Goal: Entertainment & Leisure: Consume media (video, audio)

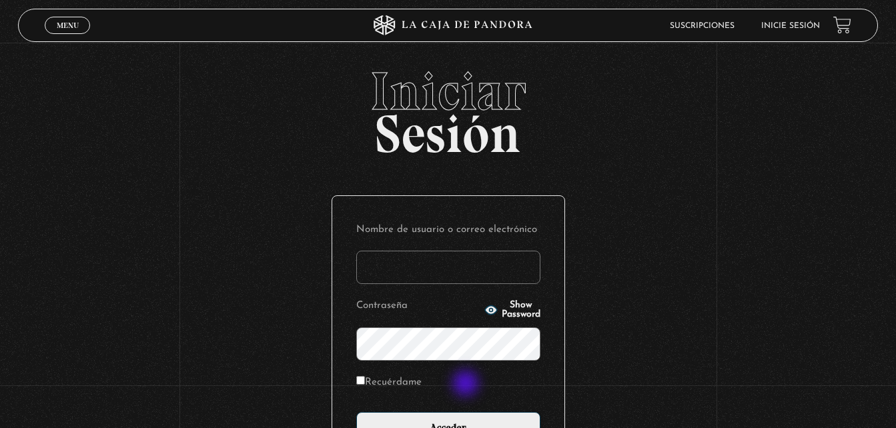
scroll to position [67, 0]
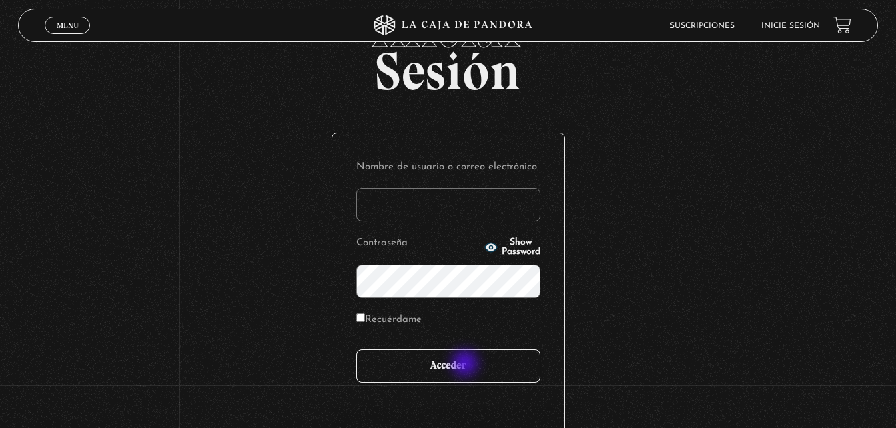
type input "epaniagua07@hotmail.com"
click at [466, 365] on input "Acceder" at bounding box center [448, 366] width 184 height 33
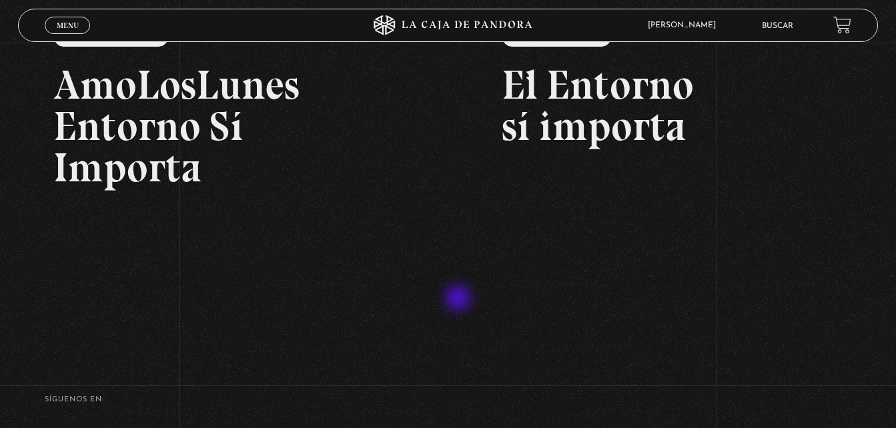
scroll to position [200, 0]
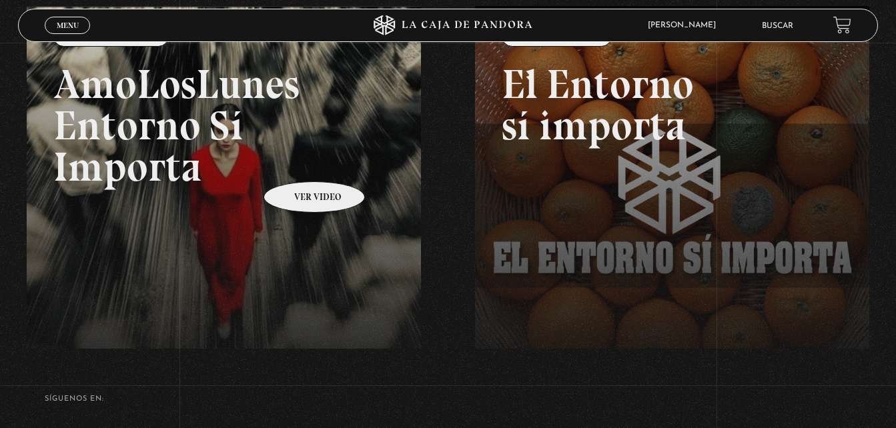
click at [289, 197] on link at bounding box center [475, 220] width 896 height 428
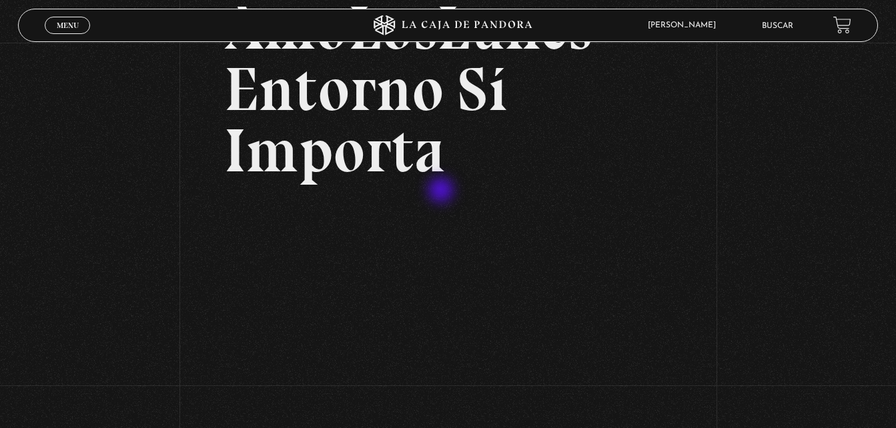
scroll to position [133, 0]
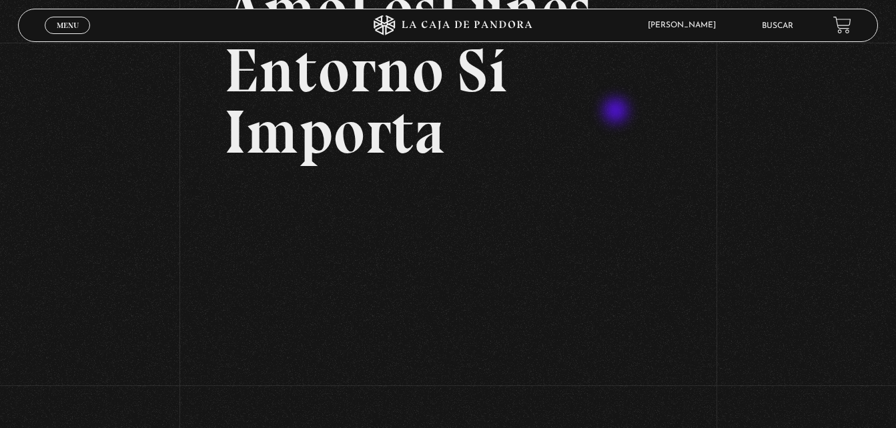
click at [617, 111] on h2 "AmoLosLunes Entorno Sí Importa" at bounding box center [447, 71] width 447 height 184
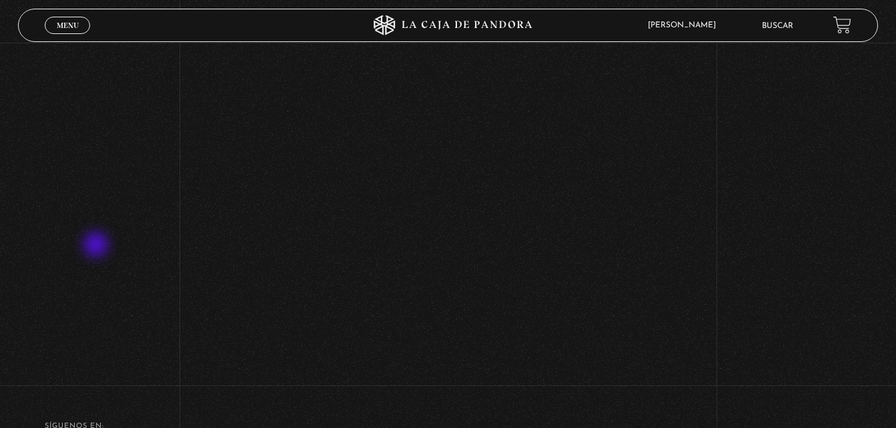
scroll to position [467, 0]
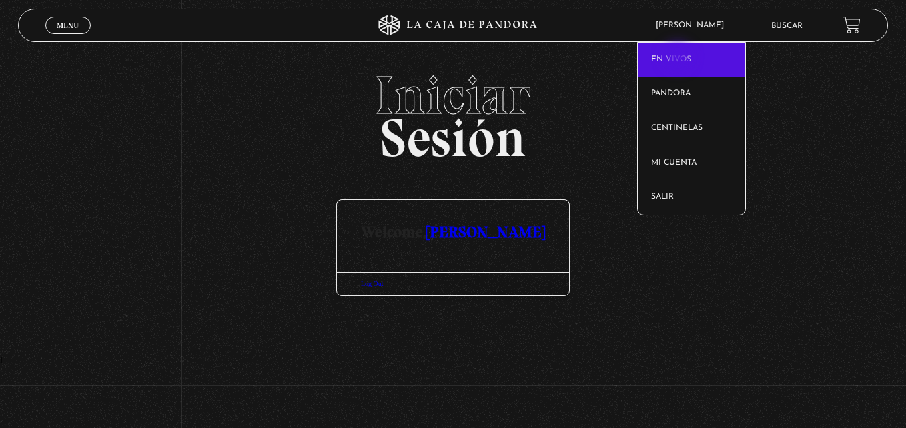
click at [679, 57] on link "En vivos" at bounding box center [691, 60] width 107 height 35
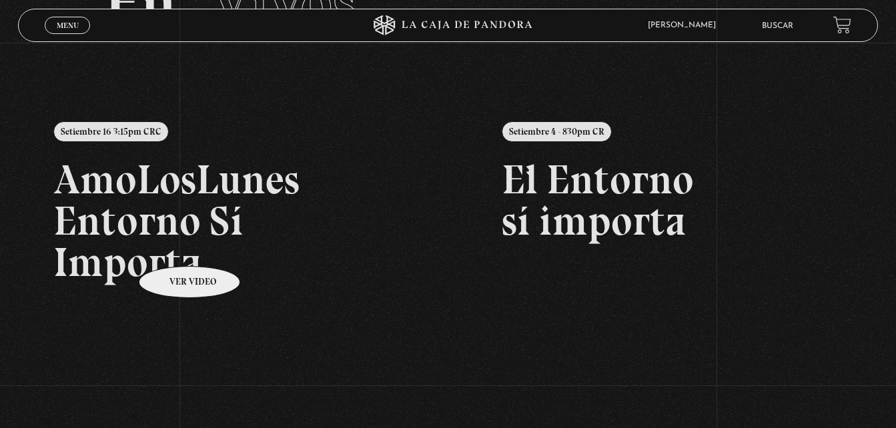
scroll to position [133, 0]
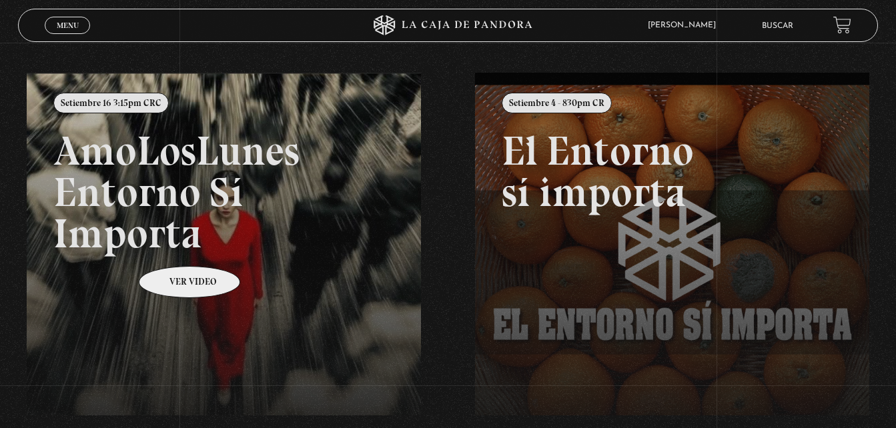
click at [229, 222] on link at bounding box center [475, 287] width 896 height 428
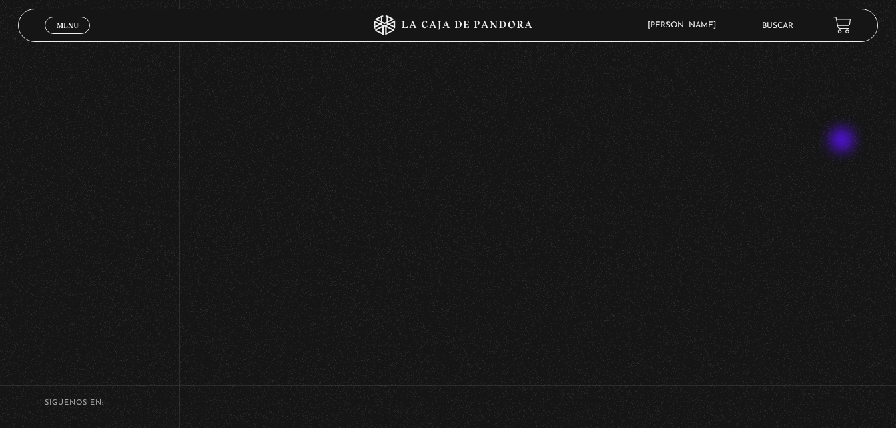
scroll to position [534, 0]
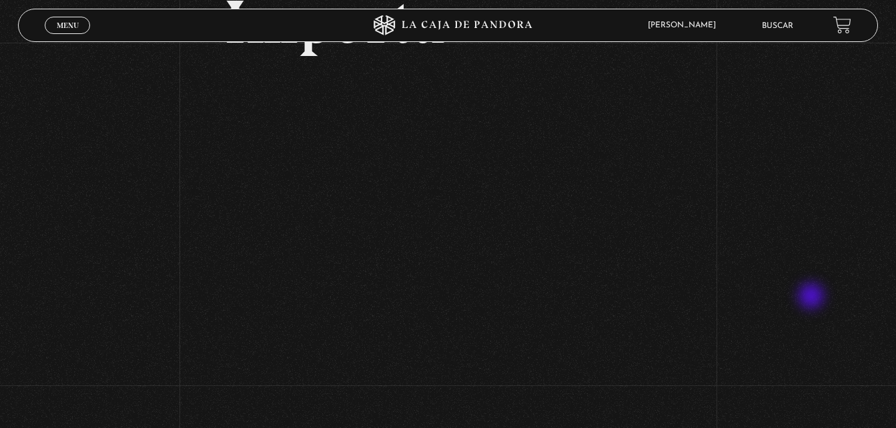
scroll to position [267, 0]
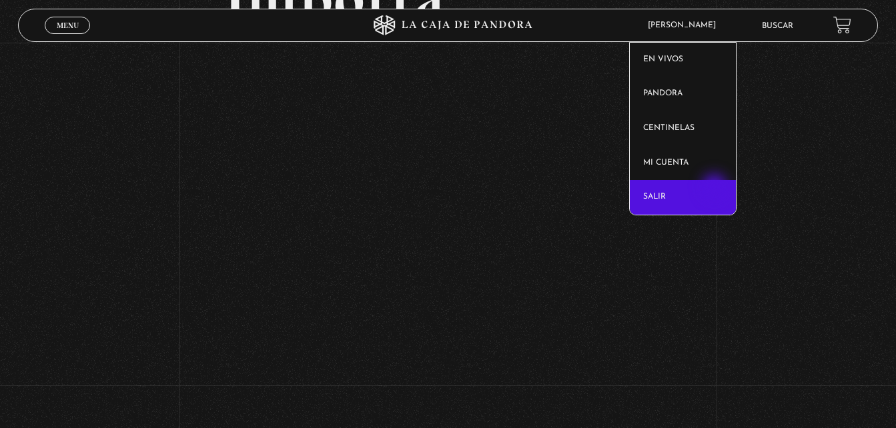
click at [716, 188] on link "Salir" at bounding box center [683, 197] width 106 height 35
